Goal: Task Accomplishment & Management: Manage account settings

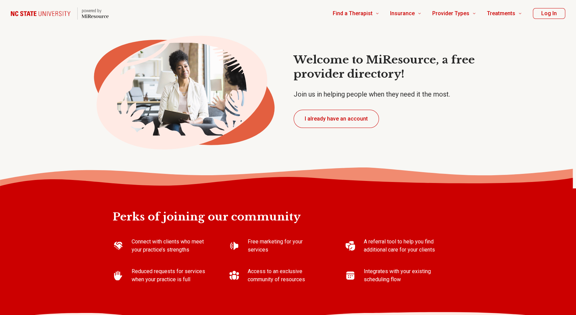
type textarea "*"
click at [320, 121] on button "I already have an account" at bounding box center [336, 119] width 85 height 18
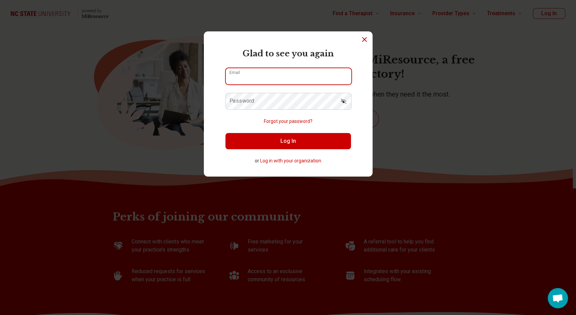
click at [287, 80] on input "Email" at bounding box center [289, 76] width 126 height 16
type input "**********"
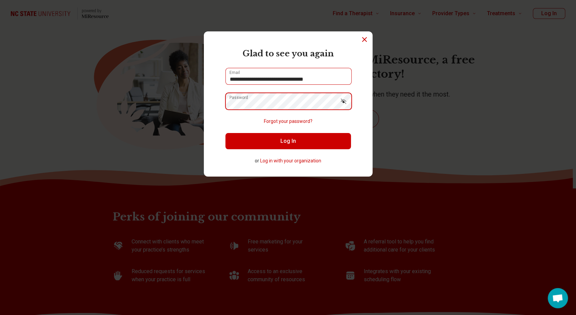
click at [225, 133] on button "Log In" at bounding box center [288, 141] width 126 height 16
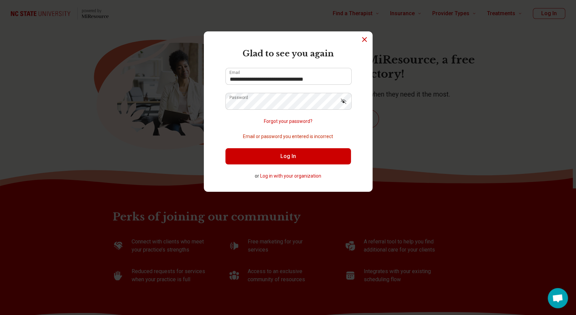
click at [346, 104] on icon "Show password" at bounding box center [343, 101] width 7 height 7
click at [307, 154] on button "Log In" at bounding box center [288, 156] width 126 height 16
click at [225, 148] on button "Log In" at bounding box center [288, 156] width 126 height 16
click at [272, 155] on button "Log In" at bounding box center [288, 156] width 126 height 16
click at [225, 148] on button "Log In" at bounding box center [288, 156] width 126 height 16
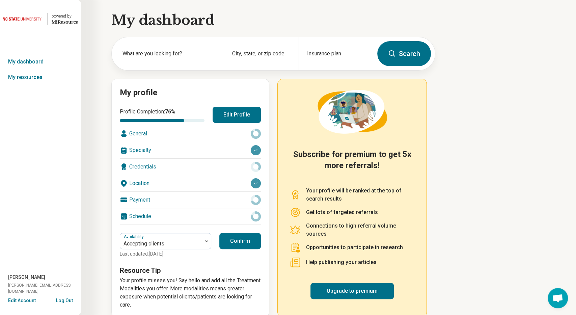
click at [98, 170] on div "My dashboard What are you looking for? City, state, or zip code Insurance plan …" at bounding box center [217, 163] width 435 height 327
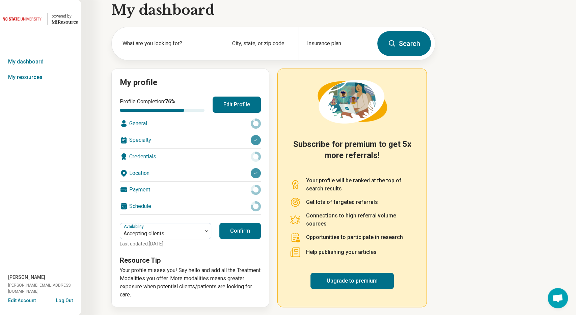
click at [141, 274] on p "Your profile misses you! Say hello and add all the Treatment Modalities you off…" at bounding box center [190, 282] width 141 height 32
click at [159, 186] on div "Payment" at bounding box center [190, 190] width 141 height 16
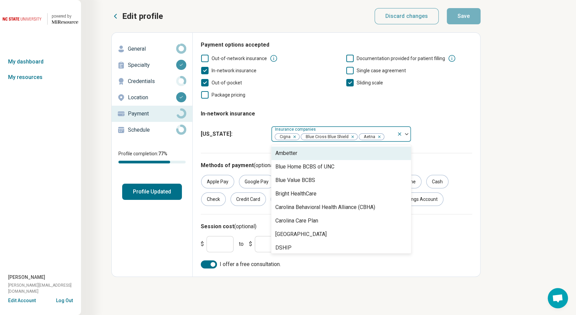
click at [387, 138] on div at bounding box center [389, 136] width 9 height 9
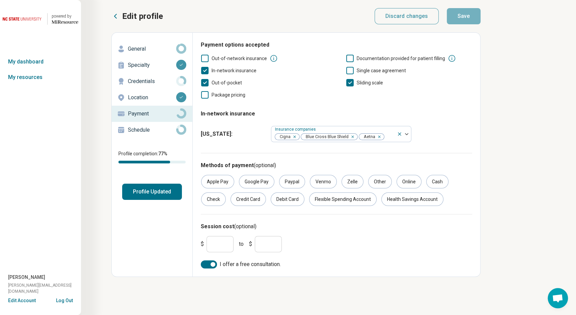
click at [164, 79] on p "Credentials" at bounding box center [152, 81] width 48 height 8
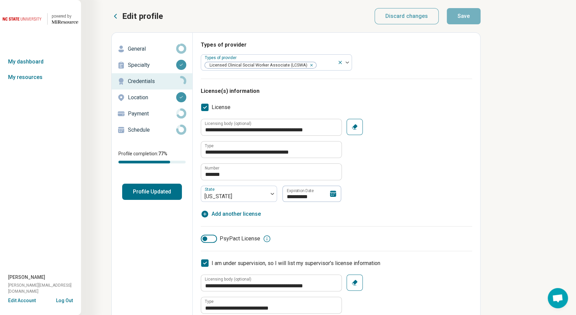
click at [411, 80] on div "**********" at bounding box center [336, 222] width 271 height 287
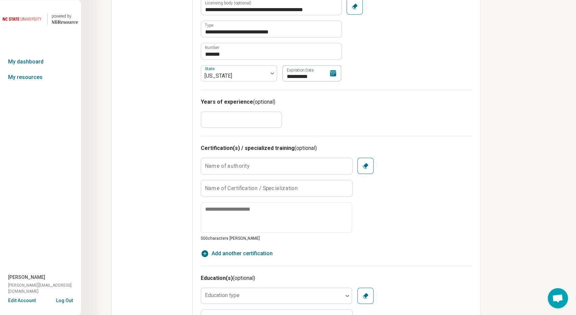
scroll to position [246, 0]
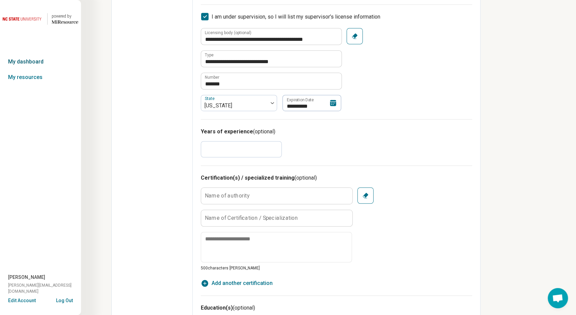
click at [42, 61] on link "My dashboard" at bounding box center [40, 62] width 81 height 16
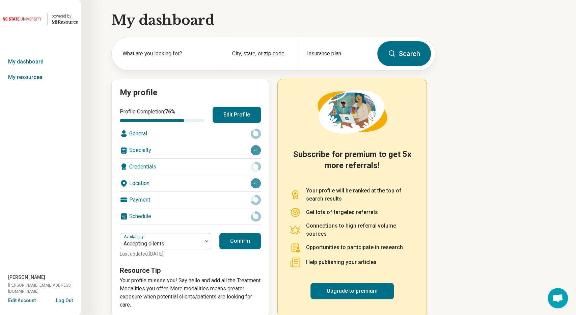
scroll to position [10, 0]
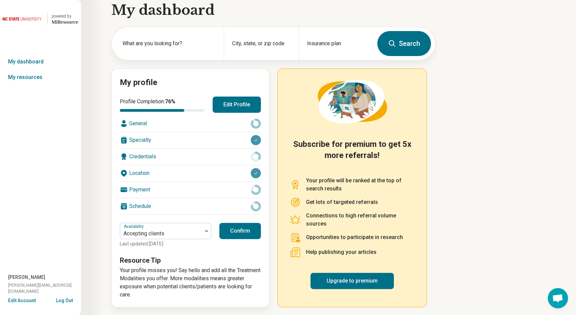
click at [153, 125] on div "General" at bounding box center [190, 123] width 141 height 16
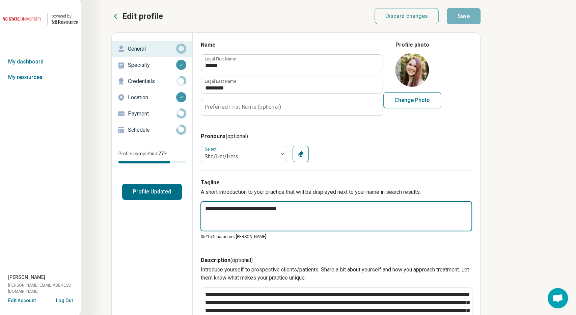
click at [311, 206] on textarea "**********" at bounding box center [336, 216] width 272 height 30
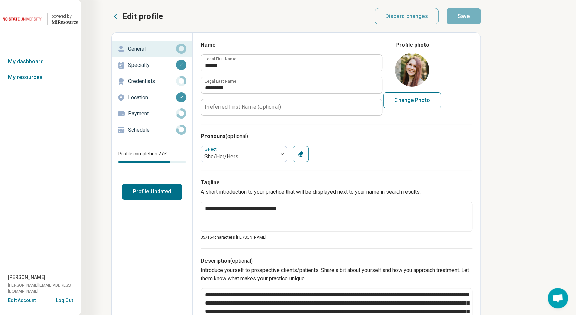
click at [269, 264] on h3 "Description (optional)" at bounding box center [337, 261] width 272 height 8
click at [157, 189] on button "Profile Updated" at bounding box center [152, 192] width 60 height 16
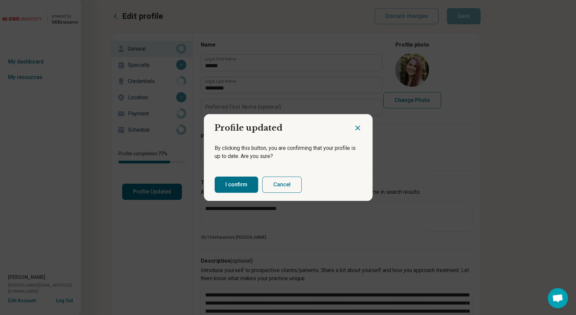
click at [359, 126] on icon "Close dialog" at bounding box center [358, 128] width 4 height 4
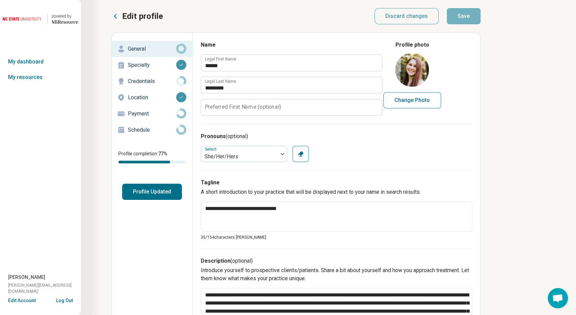
click at [156, 81] on p "Credentials" at bounding box center [152, 81] width 48 height 8
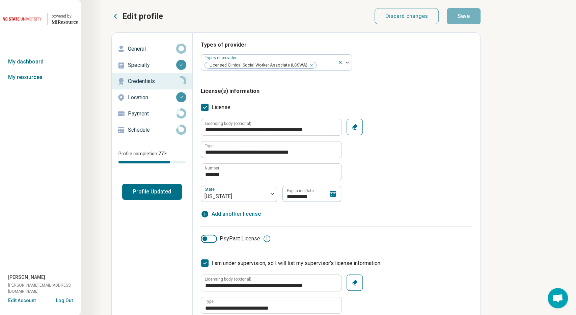
click at [277, 98] on div "**********" at bounding box center [336, 222] width 271 height 287
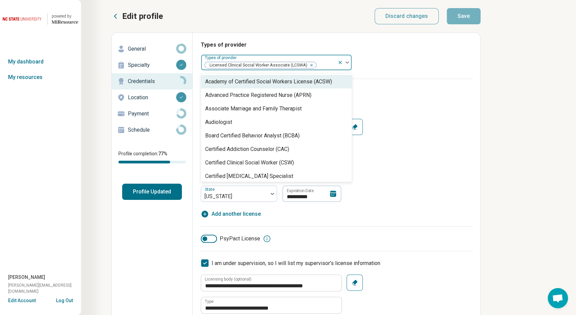
click at [347, 62] on img at bounding box center [347, 62] width 3 height 2
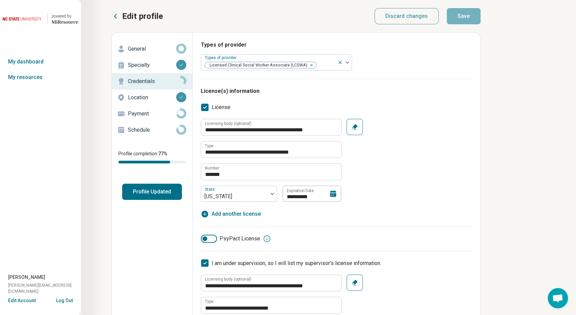
click at [384, 88] on h3 "License(s) information" at bounding box center [336, 91] width 271 height 8
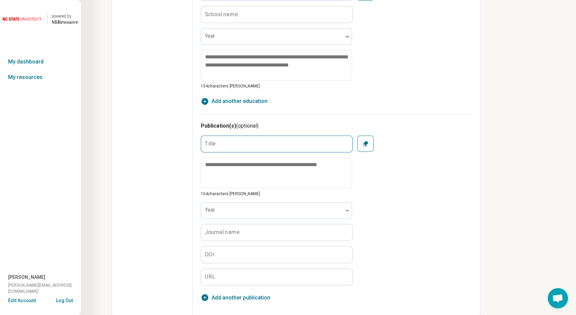
scroll to position [580, 0]
click at [271, 141] on input "Title" at bounding box center [276, 143] width 151 height 16
click at [413, 109] on div "Education(s) (optional) Education type School name Year 154 characters [PERSON_…" at bounding box center [336, 37] width 271 height 151
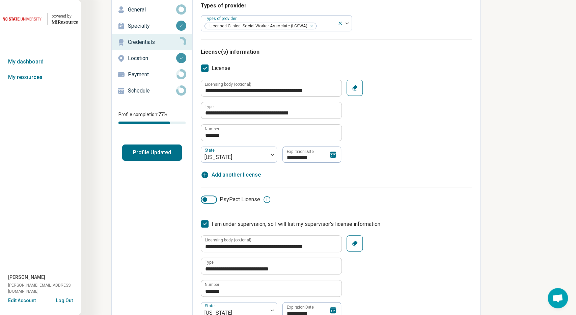
scroll to position [0, 0]
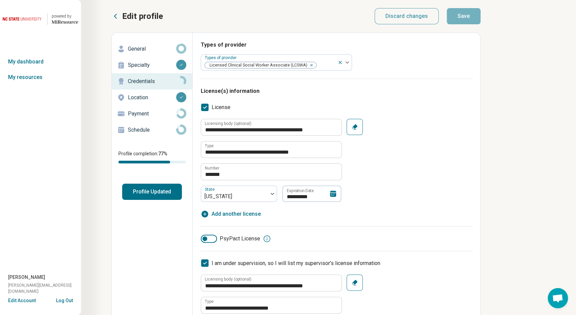
click at [150, 116] on p "Payment" at bounding box center [152, 114] width 48 height 8
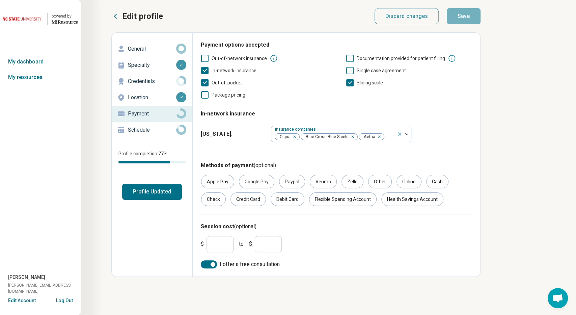
click at [156, 128] on p "Schedule" at bounding box center [152, 130] width 48 height 8
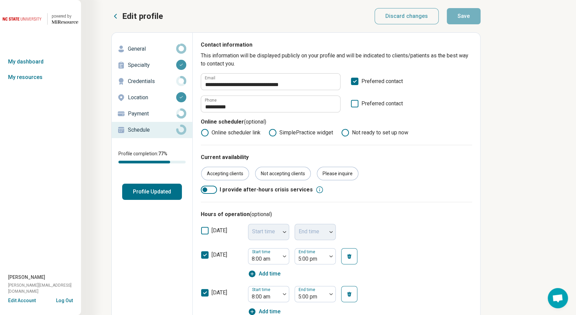
click at [398, 212] on h3 "Hours of operation (optional)" at bounding box center [336, 214] width 271 height 8
click at [357, 102] on icon at bounding box center [354, 103] width 7 height 7
click at [411, 159] on p "Current availability" at bounding box center [336, 157] width 271 height 8
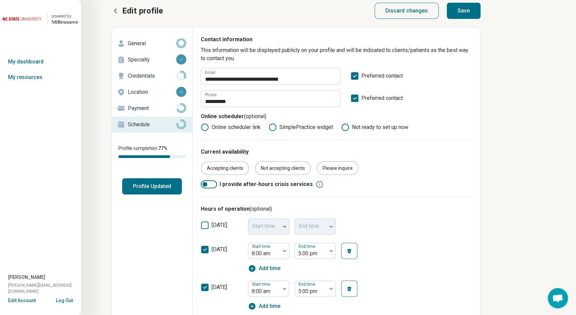
scroll to position [0, 0]
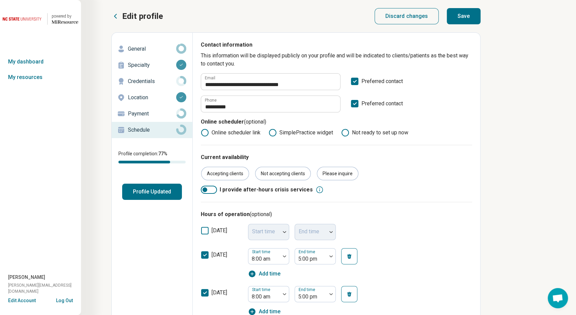
click at [464, 18] on button "Save" at bounding box center [464, 16] width 34 height 16
click at [159, 194] on button "Profile Updated" at bounding box center [152, 192] width 60 height 16
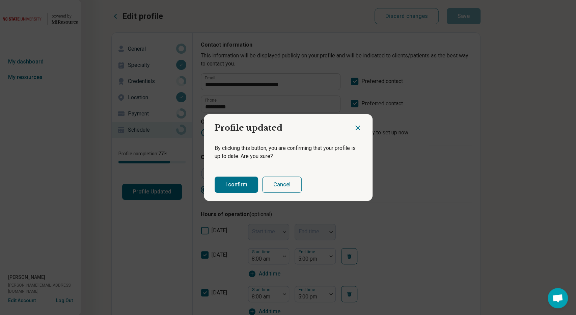
click at [248, 185] on button "I confirm" at bounding box center [237, 184] width 44 height 16
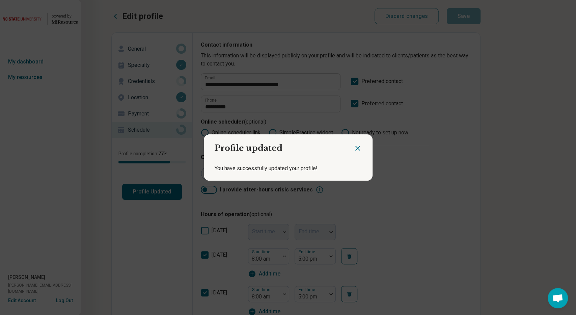
click at [355, 148] on icon "Close dialog" at bounding box center [358, 148] width 8 height 8
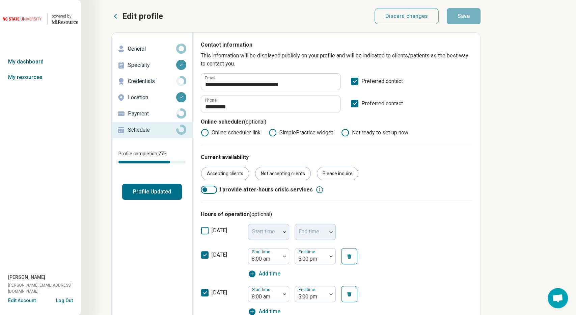
click at [29, 61] on link "My dashboard" at bounding box center [40, 62] width 81 height 16
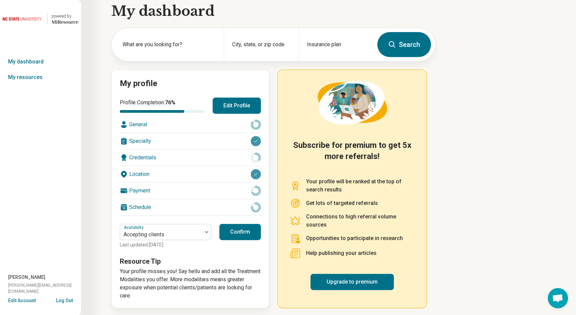
scroll to position [10, 0]
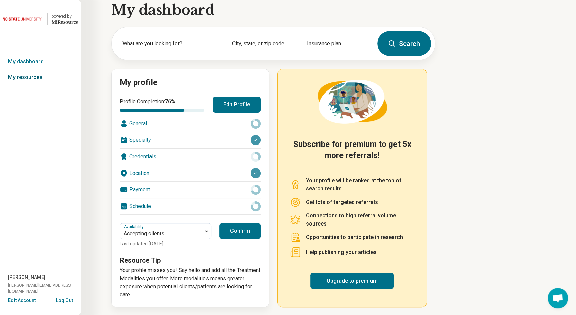
click at [40, 77] on link "My resources" at bounding box center [40, 78] width 81 height 16
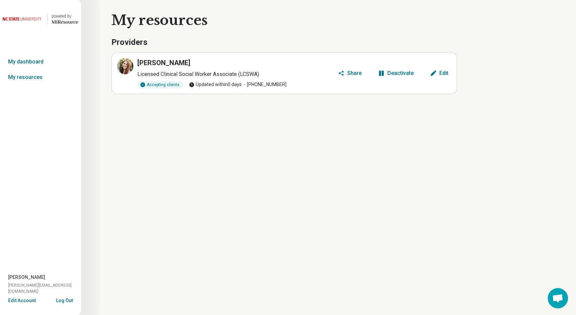
click at [183, 61] on h3 "[PERSON_NAME]" at bounding box center [163, 62] width 53 height 9
click at [49, 60] on link "My dashboard" at bounding box center [40, 62] width 81 height 16
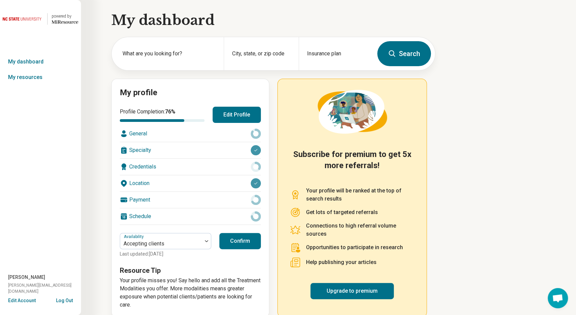
click at [160, 166] on div "Credentials" at bounding box center [190, 167] width 141 height 16
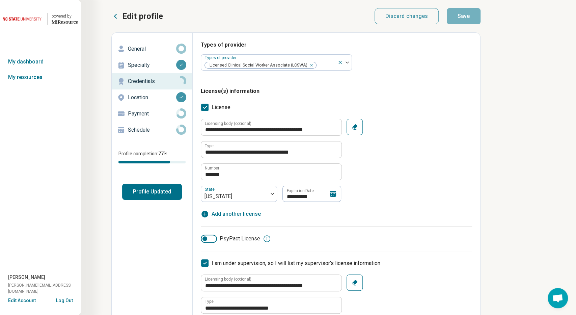
type textarea "*"
click at [415, 168] on div "**********" at bounding box center [336, 160] width 271 height 83
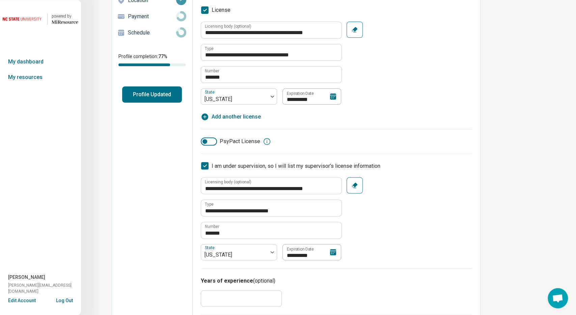
scroll to position [123, 0]
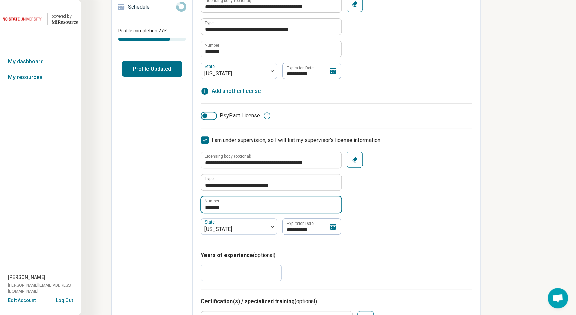
drag, startPoint x: 238, startPoint y: 207, endPoint x: 188, endPoint y: 203, distance: 50.1
click at [235, 208] on input "*******" at bounding box center [271, 204] width 140 height 16
drag, startPoint x: 235, startPoint y: 208, endPoint x: 208, endPoint y: 206, distance: 27.7
click at [208, 206] on input "*******" at bounding box center [271, 204] width 140 height 16
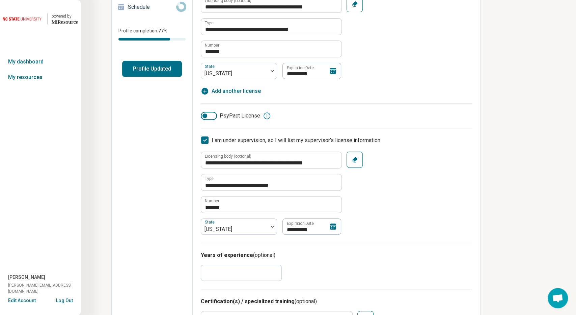
click at [136, 70] on button "Profile Updated" at bounding box center [152, 69] width 60 height 16
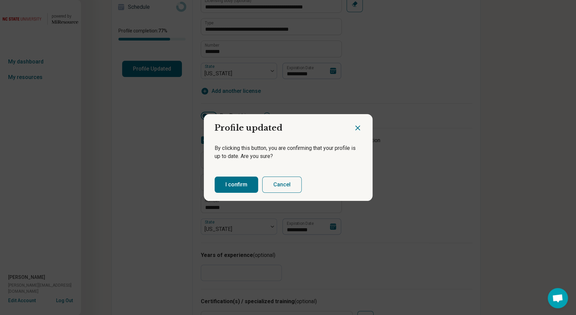
click at [356, 128] on icon "Close dialog" at bounding box center [358, 128] width 8 height 8
